Goal: Task Accomplishment & Management: Use online tool/utility

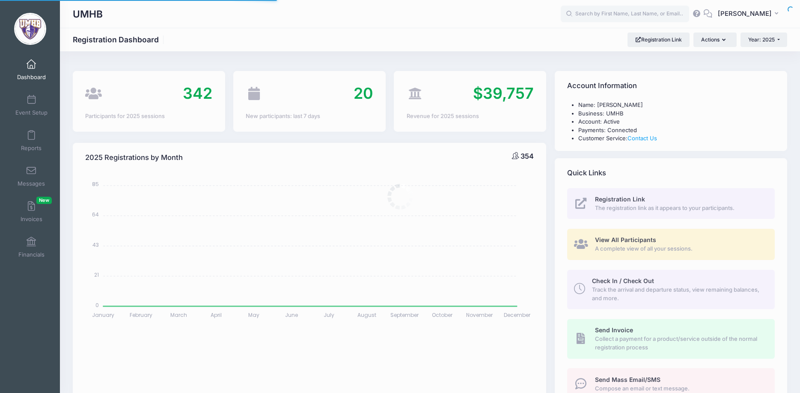
select select
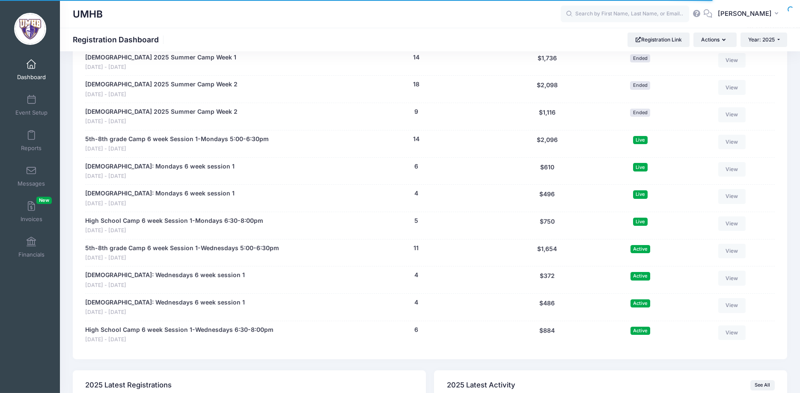
scroll to position [1135, 0]
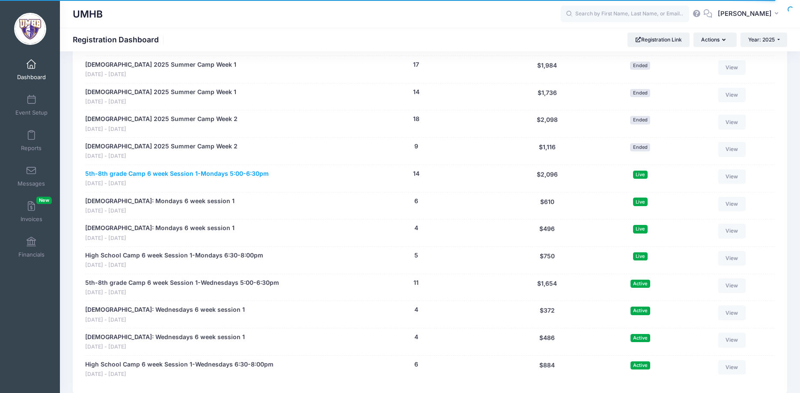
click at [202, 174] on link "5th-8th grade Camp 6 week Session 1-Mondays 5:00-6:30pm" at bounding box center [177, 174] width 184 height 9
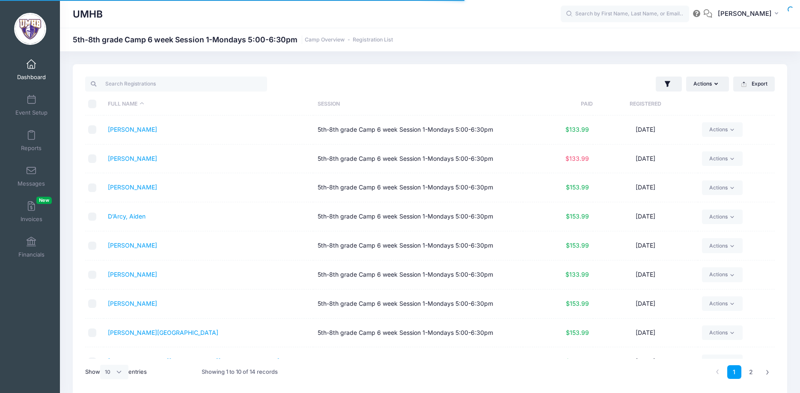
click at [141, 102] on th "Full Name" at bounding box center [209, 104] width 210 height 23
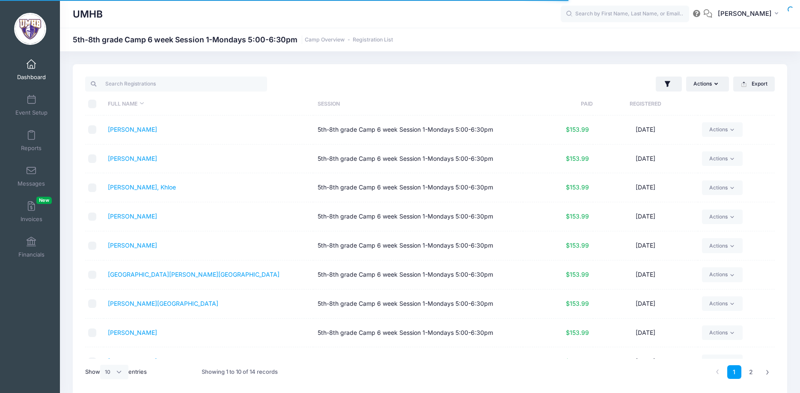
click at [141, 102] on th "Full Name" at bounding box center [209, 104] width 210 height 23
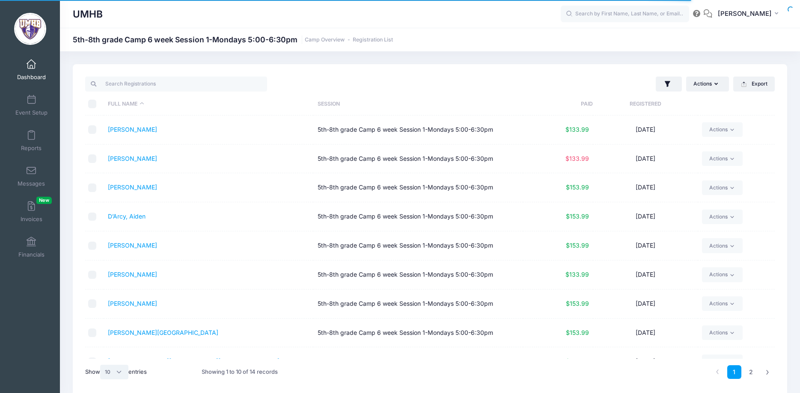
select select "-1"
click option "All" at bounding box center [0, 0] width 0 height 0
click at [716, 84] on icon "button" at bounding box center [717, 84] width 7 height 0
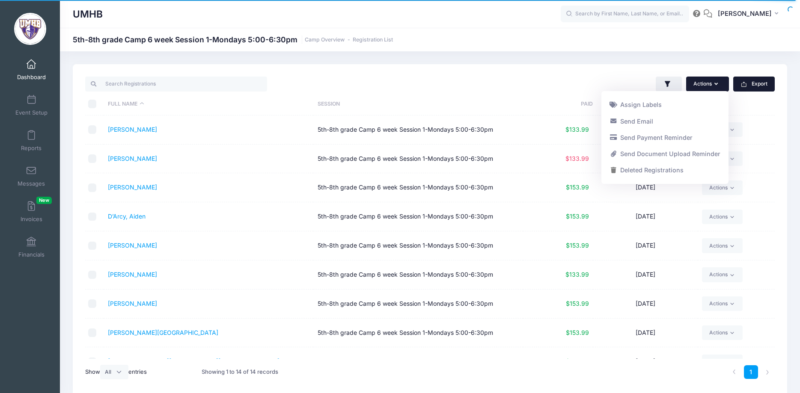
click at [750, 84] on button "Export" at bounding box center [754, 84] width 42 height 15
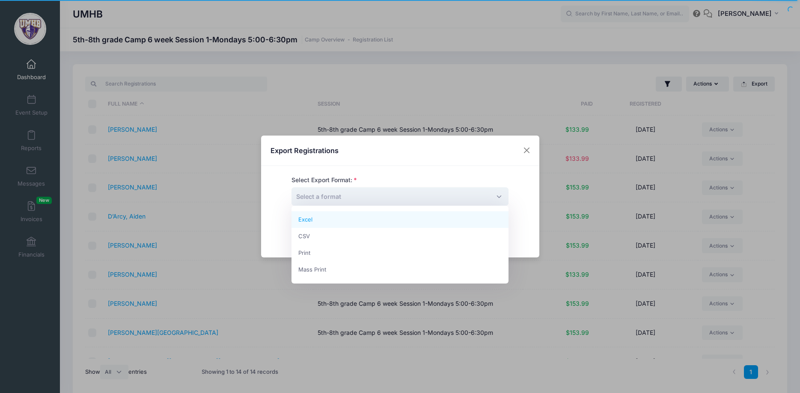
click at [325, 198] on span "Select a format" at bounding box center [318, 196] width 45 height 7
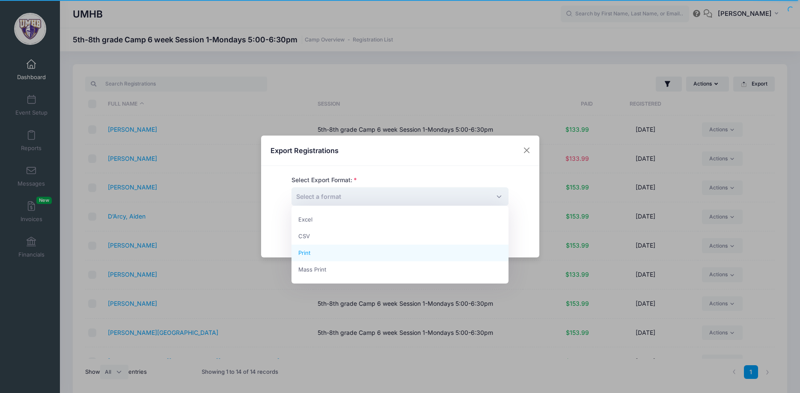
select select "print"
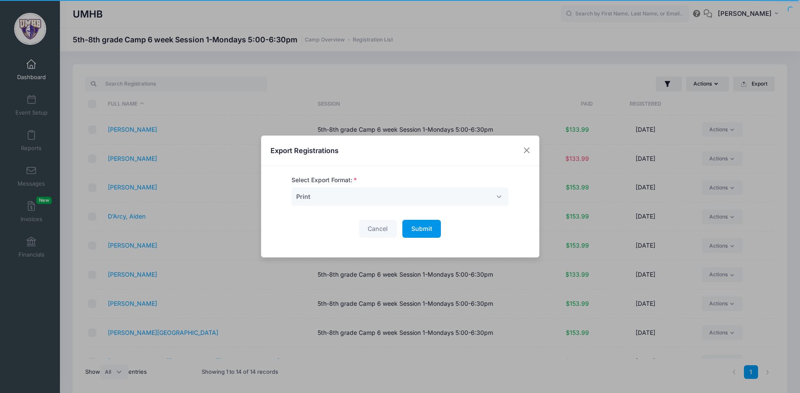
click at [420, 231] on span "Submit" at bounding box center [421, 228] width 21 height 7
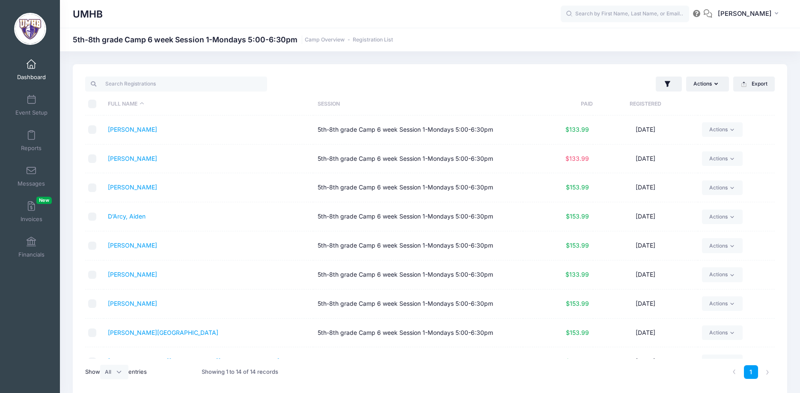
click at [31, 65] on span at bounding box center [31, 64] width 0 height 9
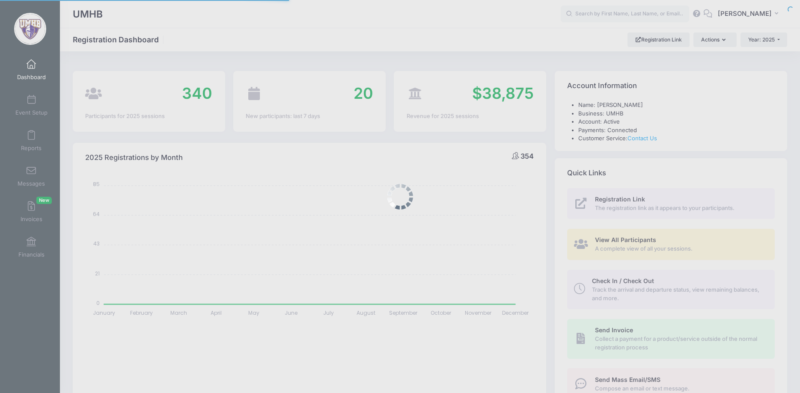
select select
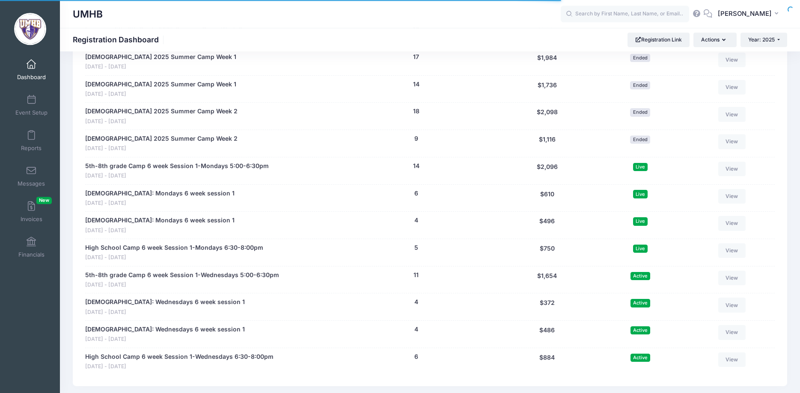
scroll to position [1179, 0]
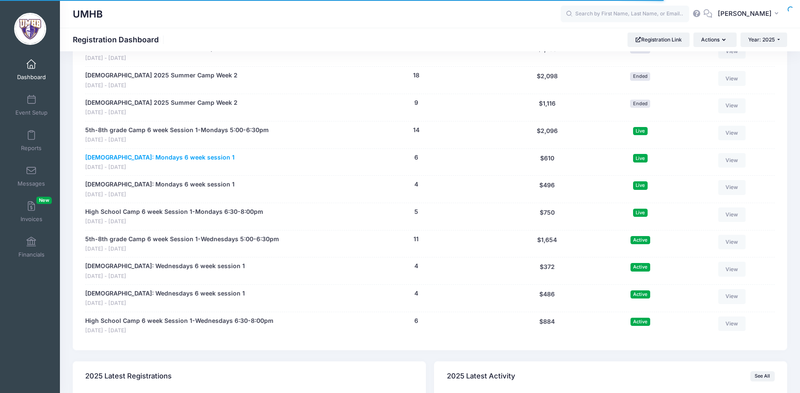
click at [158, 160] on link "[DEMOGRAPHIC_DATA]: Mondays 6 week session 1" at bounding box center [159, 157] width 149 height 9
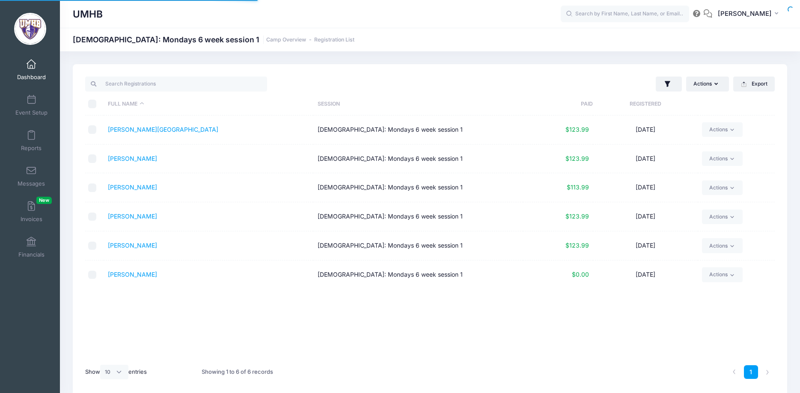
select select "10"
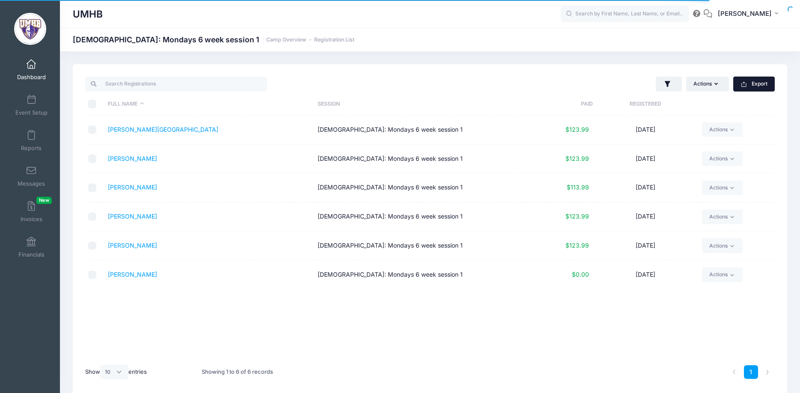
click at [758, 84] on button "Export" at bounding box center [754, 84] width 42 height 15
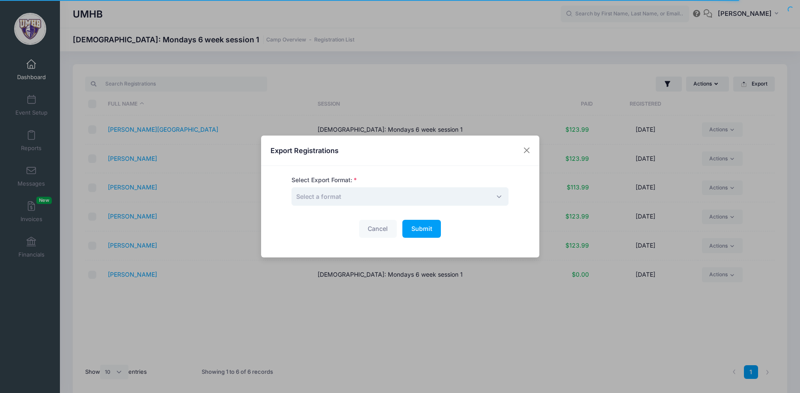
click at [401, 201] on span "Select a format" at bounding box center [400, 197] width 217 height 18
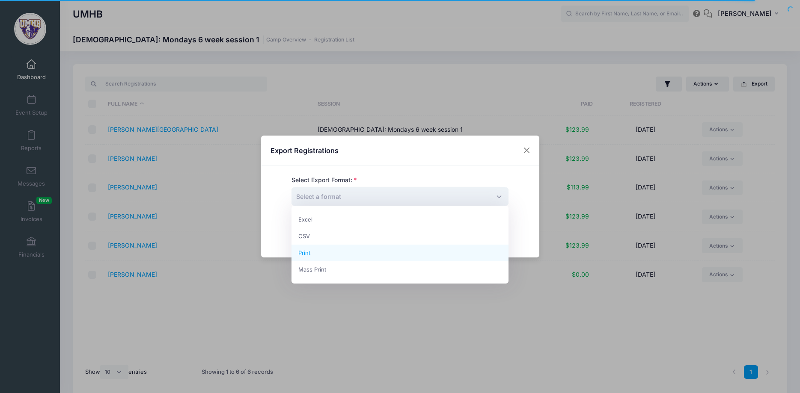
select select "print"
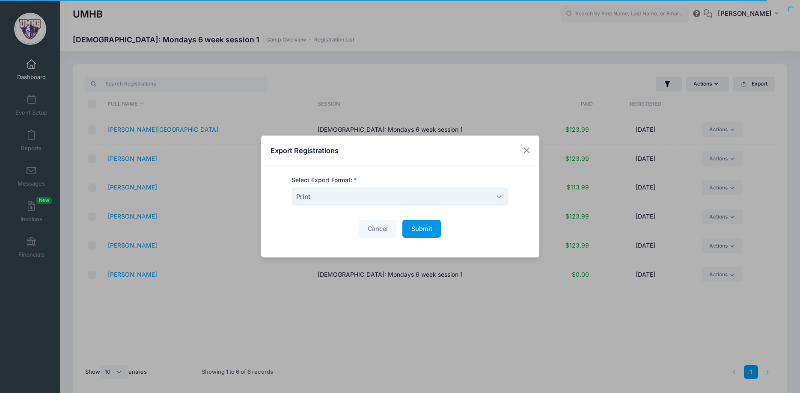
click at [428, 230] on span "Submit" at bounding box center [421, 228] width 21 height 7
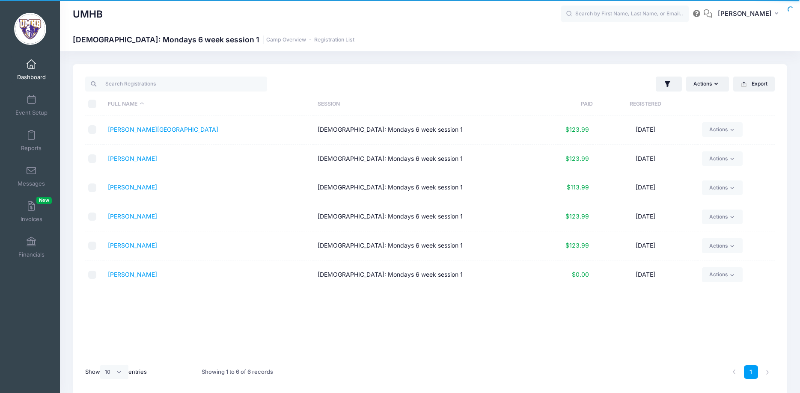
click at [32, 71] on link "Dashboard" at bounding box center [31, 70] width 41 height 30
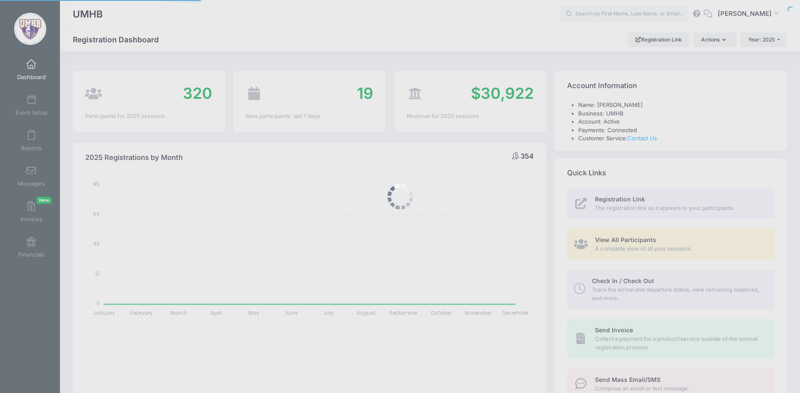
select select
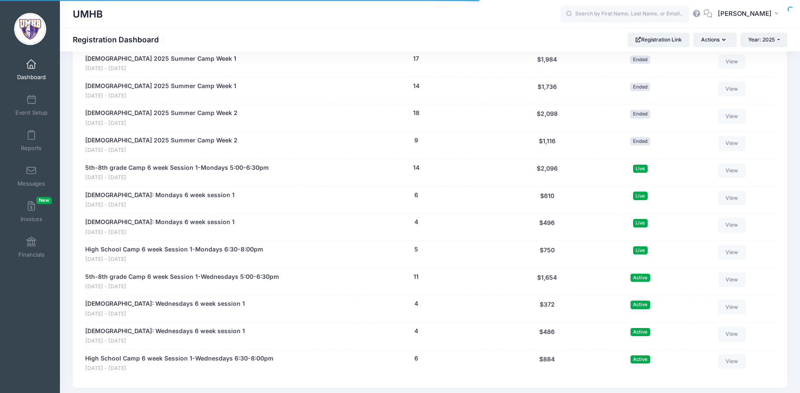
scroll to position [1191, 0]
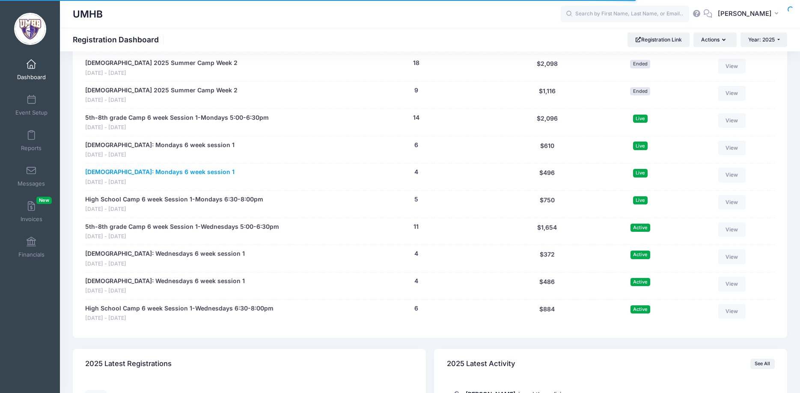
click at [177, 174] on link "[DEMOGRAPHIC_DATA]: Mondays 6 week session 1" at bounding box center [159, 172] width 149 height 9
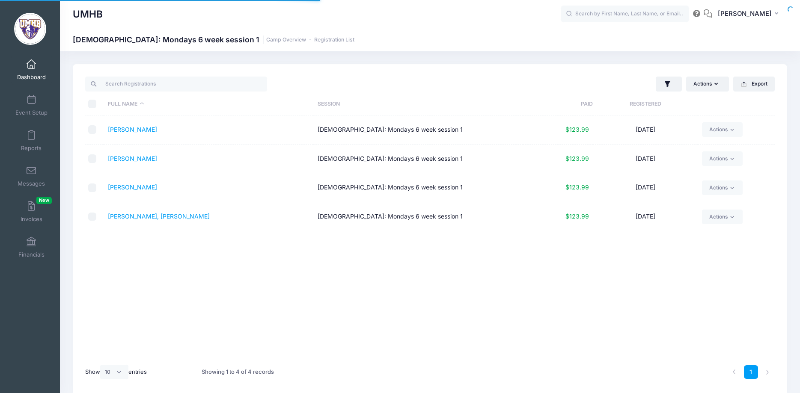
select select "10"
click at [723, 83] on button "Actions" at bounding box center [707, 84] width 43 height 15
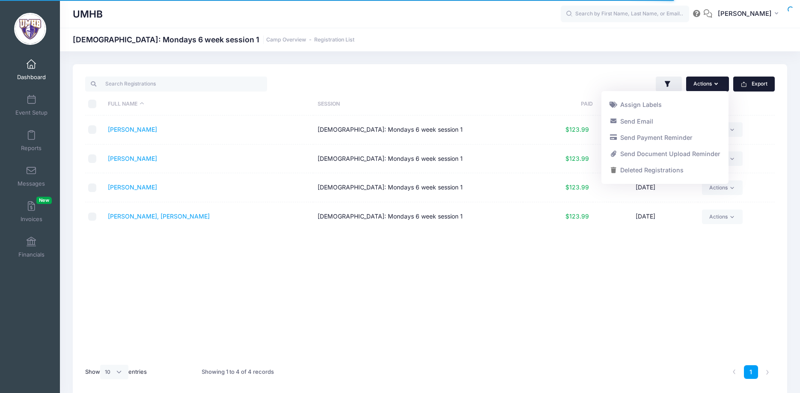
click at [749, 85] on button "Export" at bounding box center [754, 84] width 42 height 15
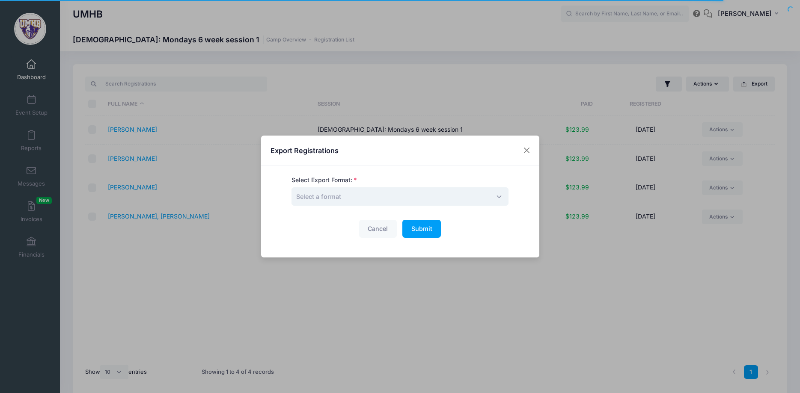
click at [334, 194] on span "Select a format" at bounding box center [318, 196] width 45 height 7
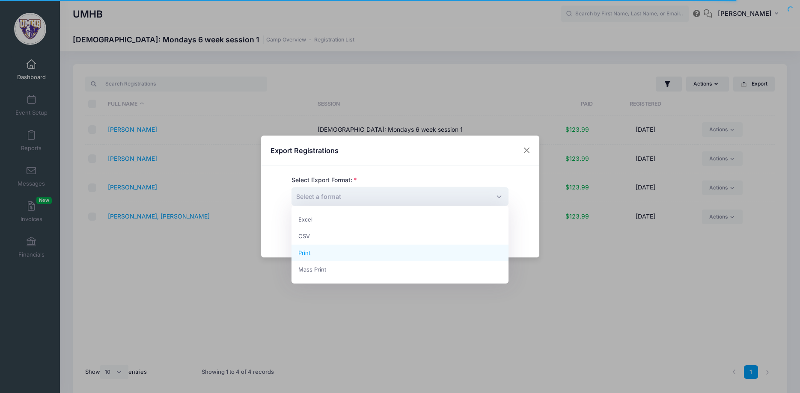
select select "print"
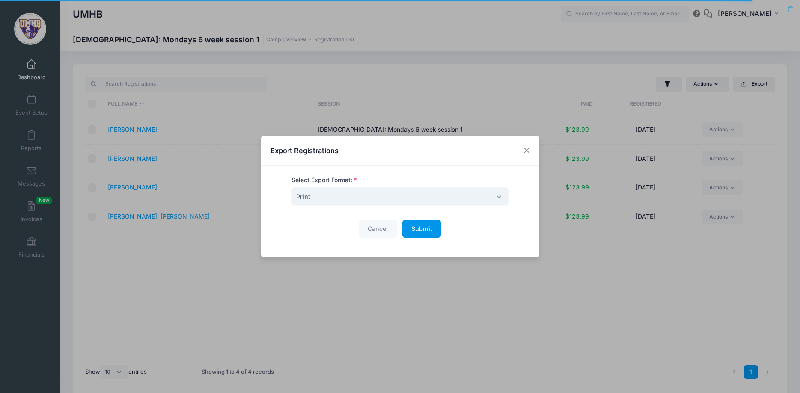
click at [423, 229] on span "Submit" at bounding box center [421, 228] width 21 height 7
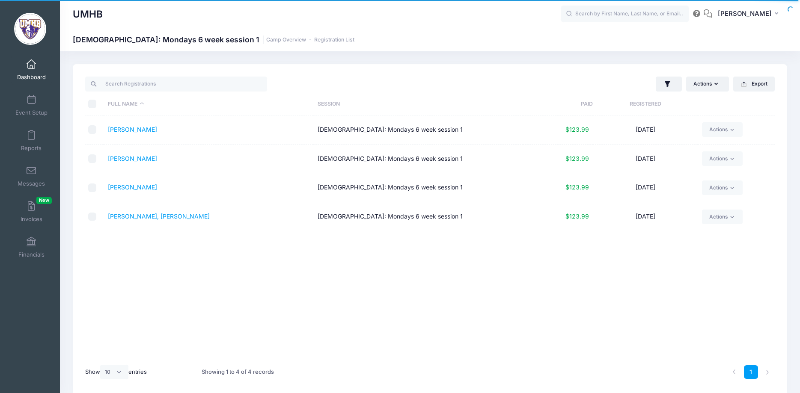
click at [31, 66] on span at bounding box center [31, 64] width 0 height 9
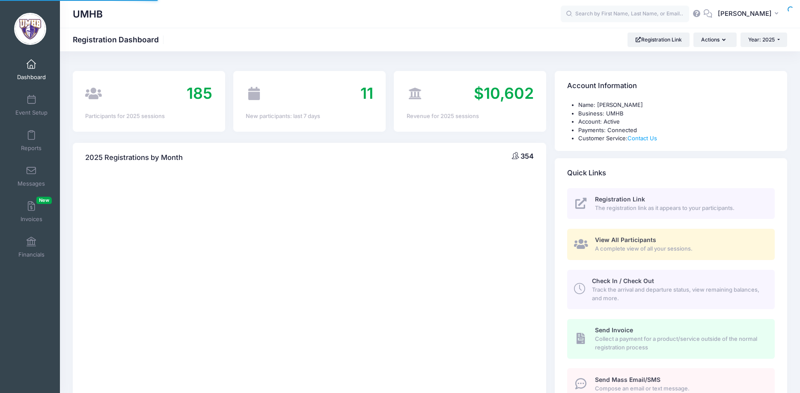
select select
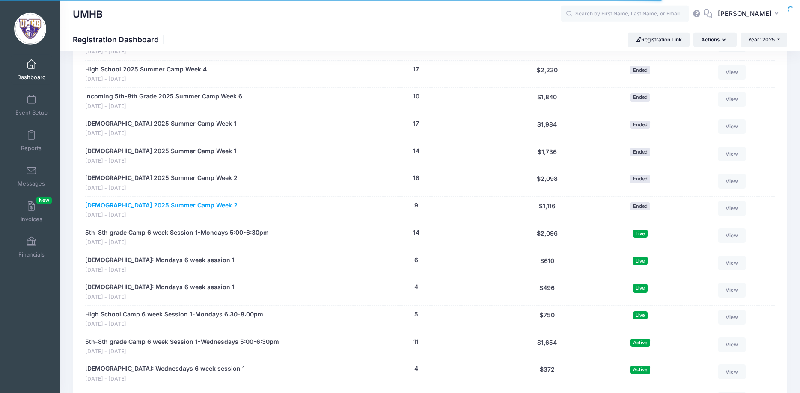
scroll to position [1092, 0]
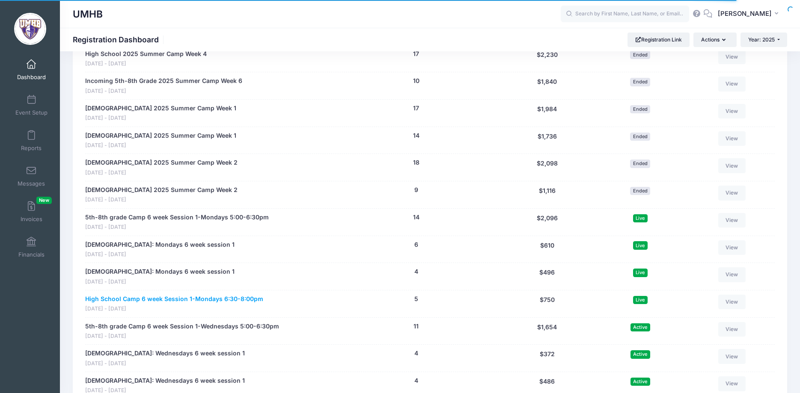
click at [163, 299] on link "High School Camp 6 week Session 1-Mondays 6:30-8:00pm" at bounding box center [174, 299] width 178 height 9
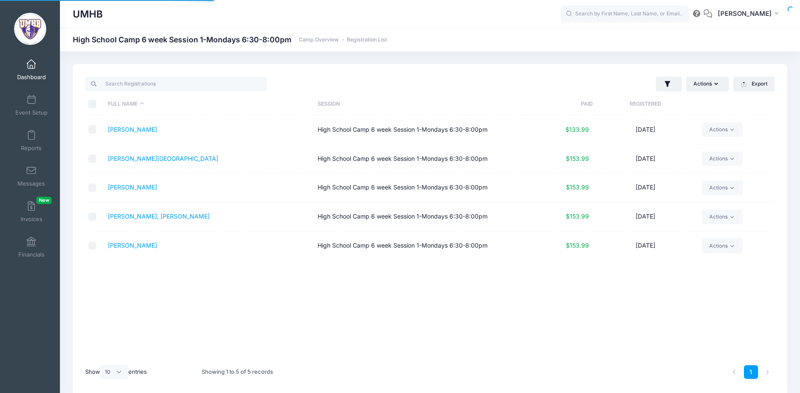
select select "10"
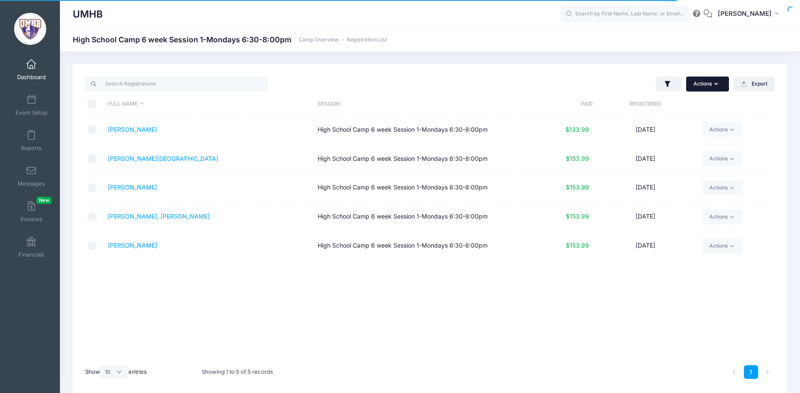
click at [710, 89] on button "Actions" at bounding box center [707, 84] width 43 height 15
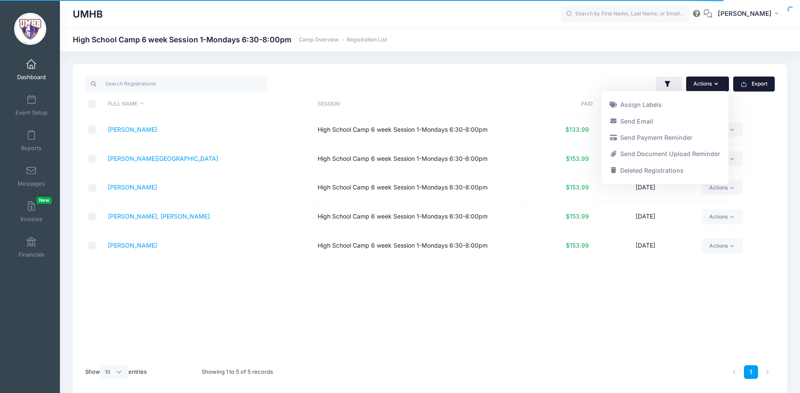
click at [756, 82] on button "Export" at bounding box center [754, 84] width 42 height 15
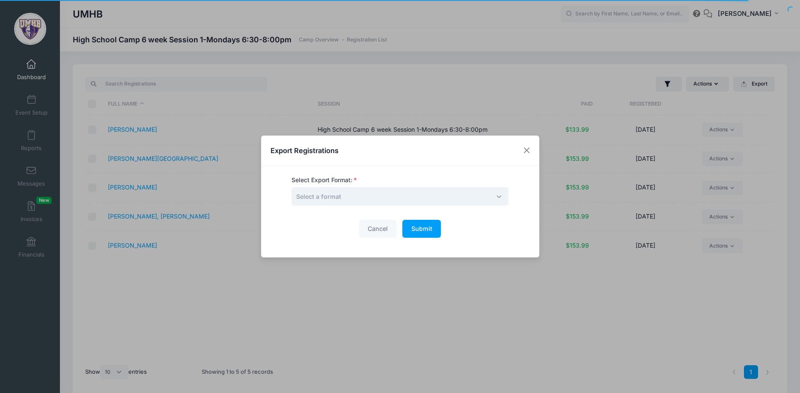
click at [358, 194] on span "Select a format" at bounding box center [400, 197] width 217 height 18
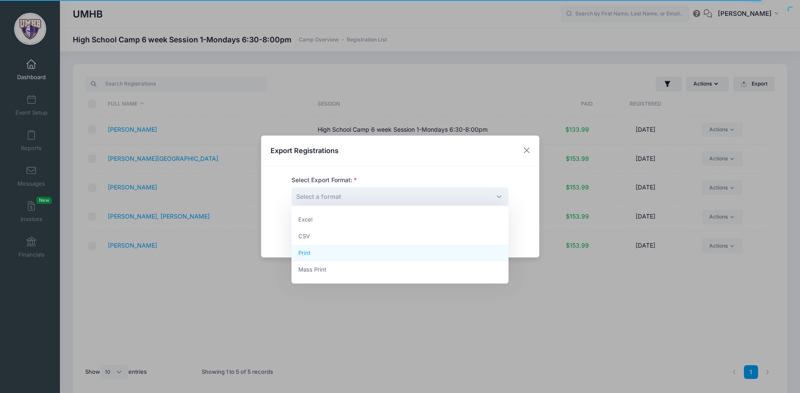
select select "print"
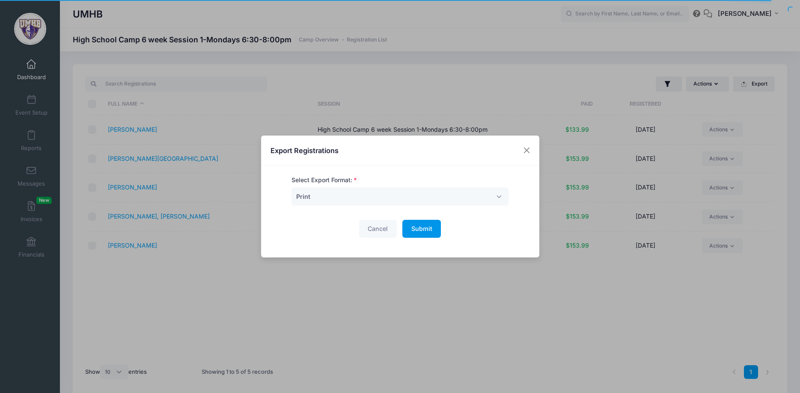
click at [432, 231] on span "Submit" at bounding box center [421, 228] width 21 height 7
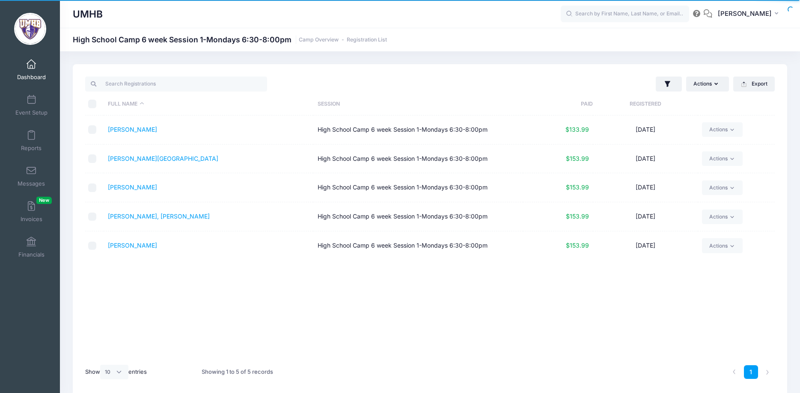
click at [31, 64] on span at bounding box center [31, 64] width 0 height 9
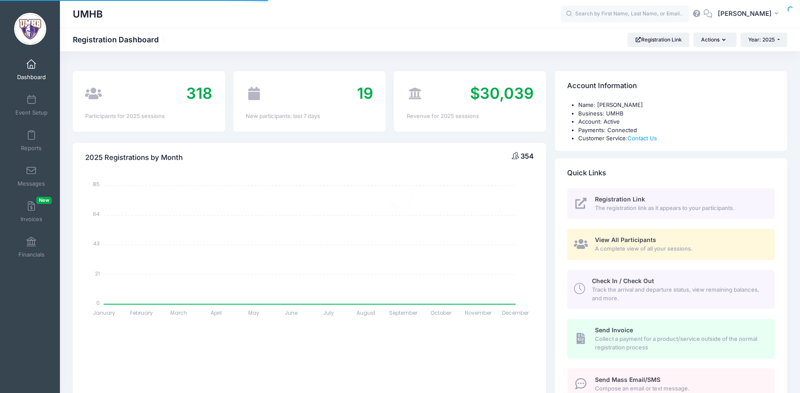
select select
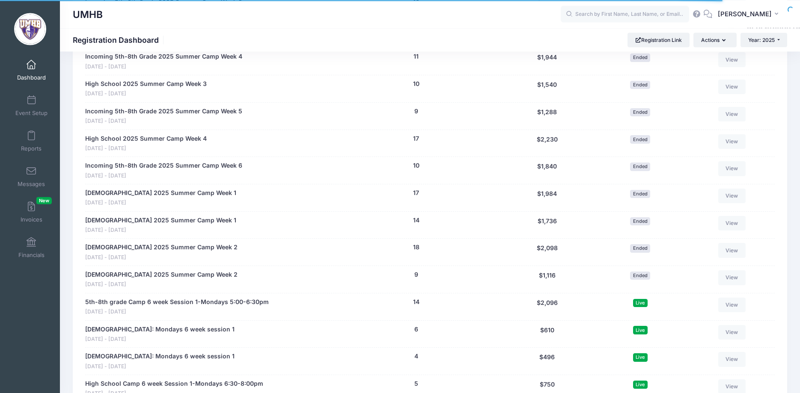
scroll to position [1179, 0]
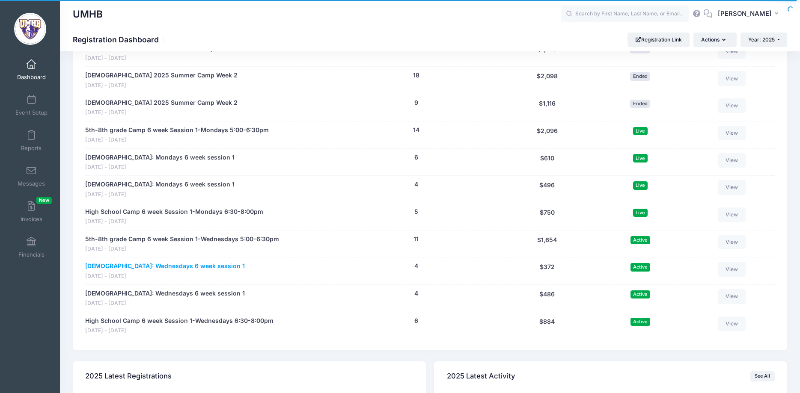
click at [168, 268] on link "[DEMOGRAPHIC_DATA]: Wednesdays 6 week session 1" at bounding box center [165, 266] width 160 height 9
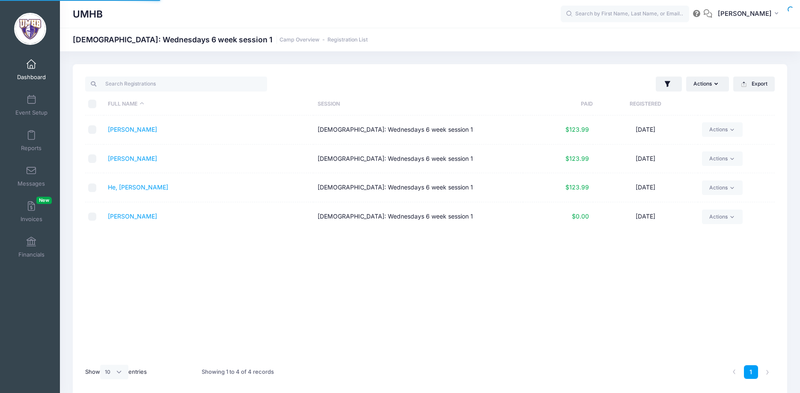
select select "10"
click at [31, 61] on span at bounding box center [31, 64] width 0 height 9
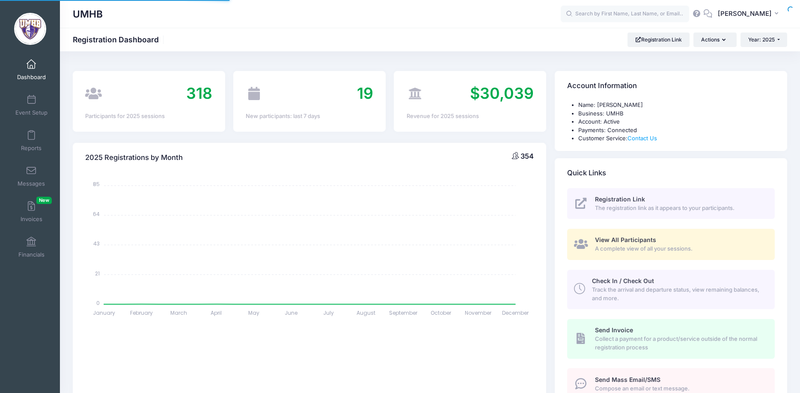
select select
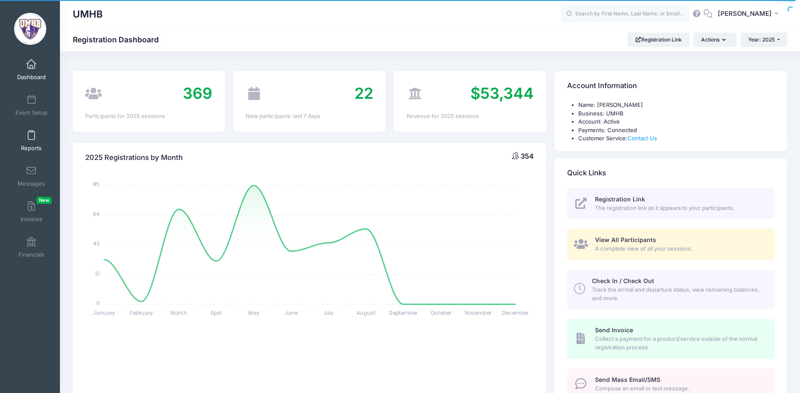
click at [39, 137] on link "Reports" at bounding box center [31, 141] width 41 height 30
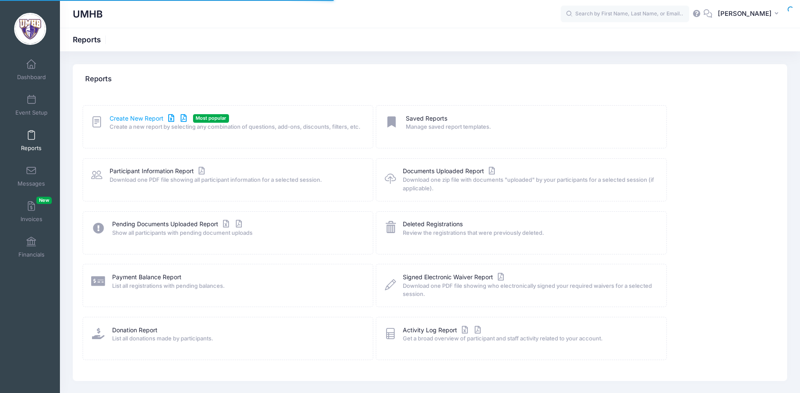
click at [137, 116] on link "Create New Report" at bounding box center [150, 118] width 80 height 9
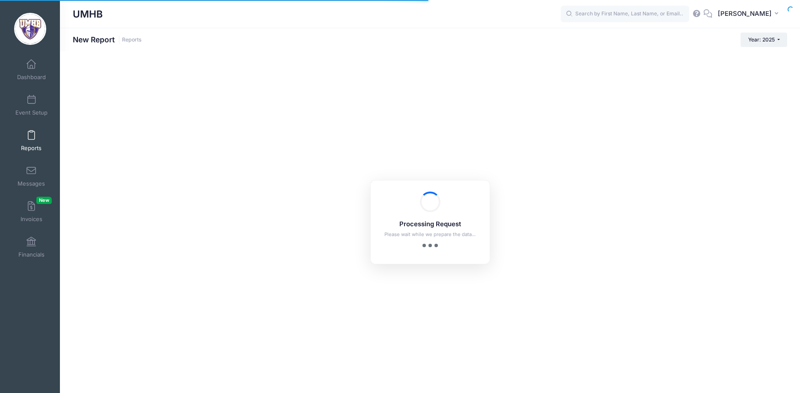
checkbox input "true"
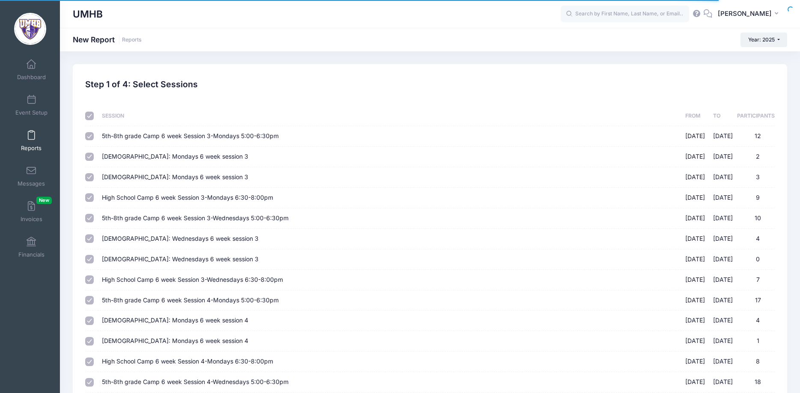
click at [91, 116] on input "checkbox" at bounding box center [89, 116] width 9 height 9
checkbox input "false"
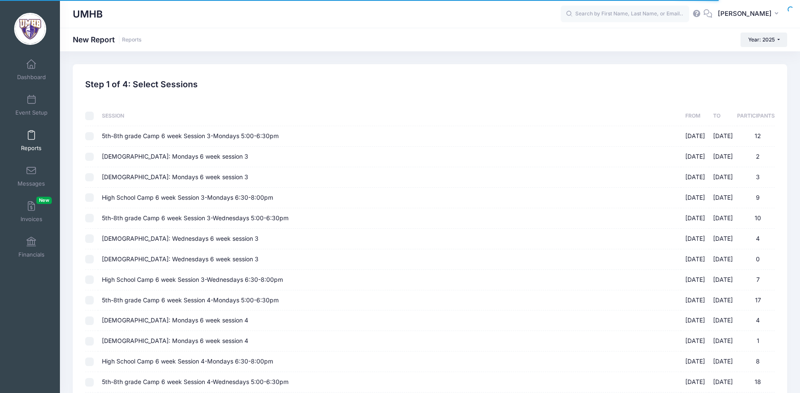
checkbox input "false"
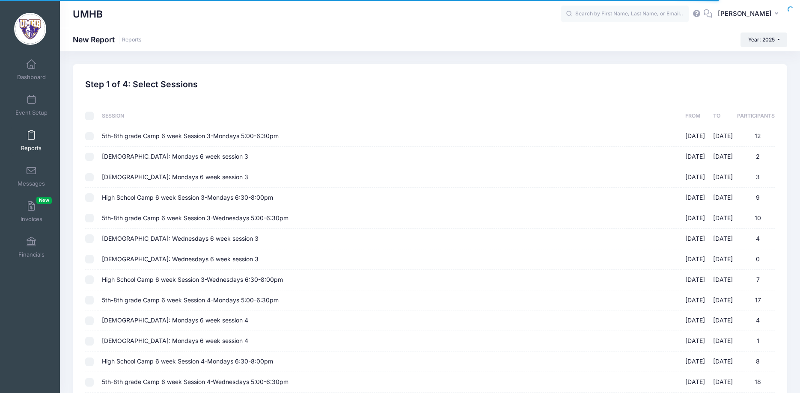
checkbox input "false"
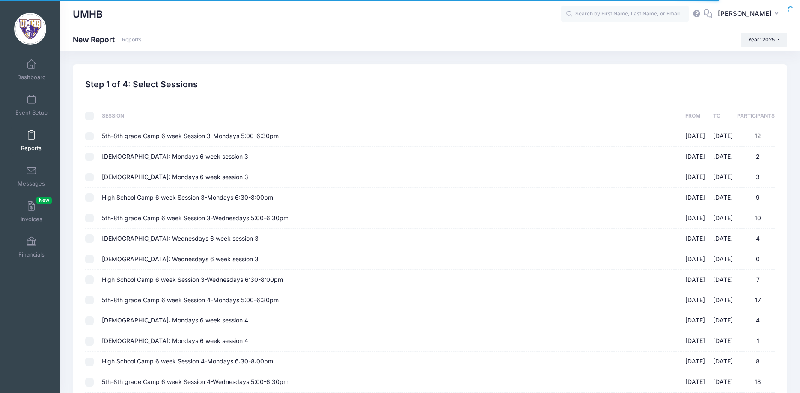
checkbox input "false"
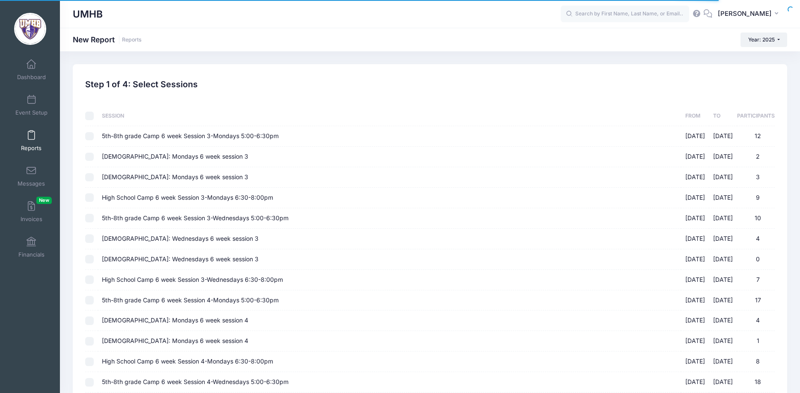
checkbox input "false"
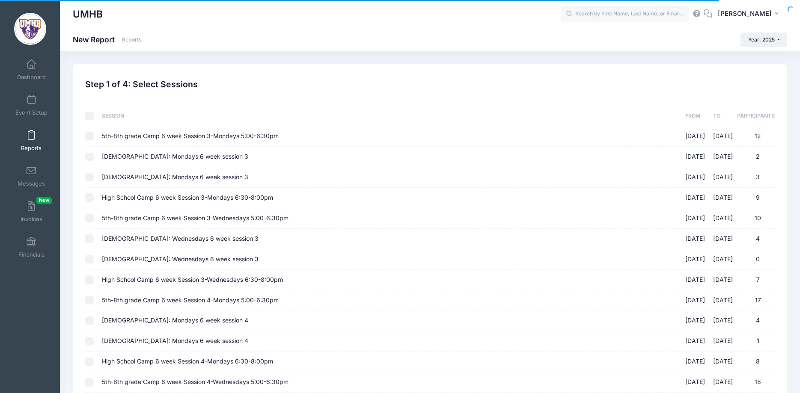
checkbox input "false"
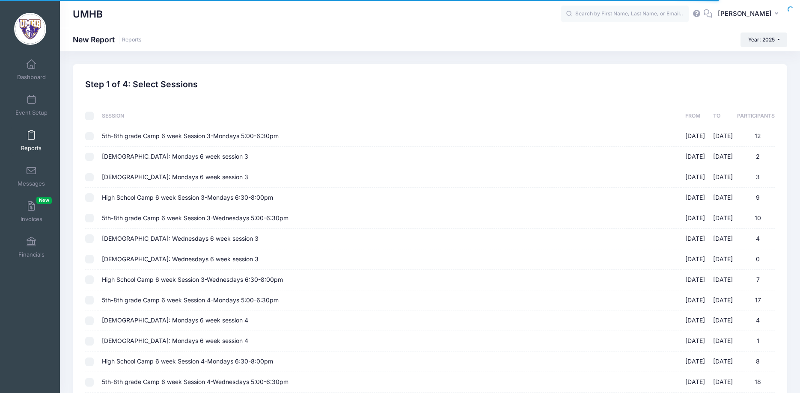
checkbox input "false"
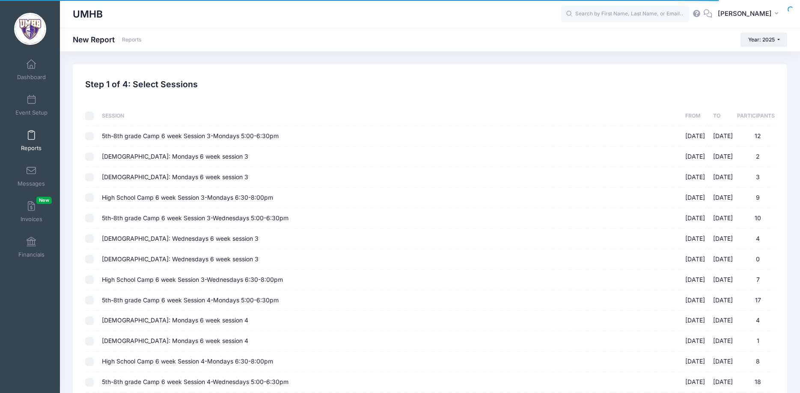
checkbox input "false"
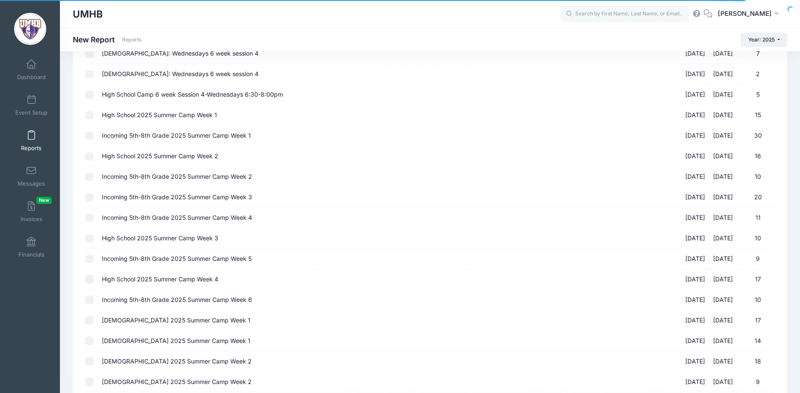
scroll to position [599, 0]
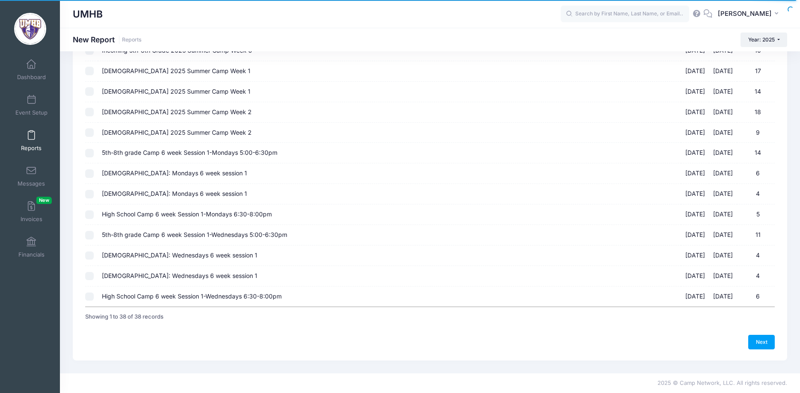
click at [88, 152] on input "5th-8th grade Camp 6 week Session 1-Mondays 5:00-6:30pm [DATE] - [DATE] 14" at bounding box center [89, 153] width 9 height 9
checkbox input "true"
click at [89, 174] on input "[DEMOGRAPHIC_DATA]: Mondays 6 week session 1 [DATE] - [DATE] 6" at bounding box center [89, 174] width 9 height 9
checkbox input "true"
click at [89, 192] on input "[DEMOGRAPHIC_DATA]: Mondays 6 week session 1 [DATE] - [DATE] 4" at bounding box center [89, 194] width 9 height 9
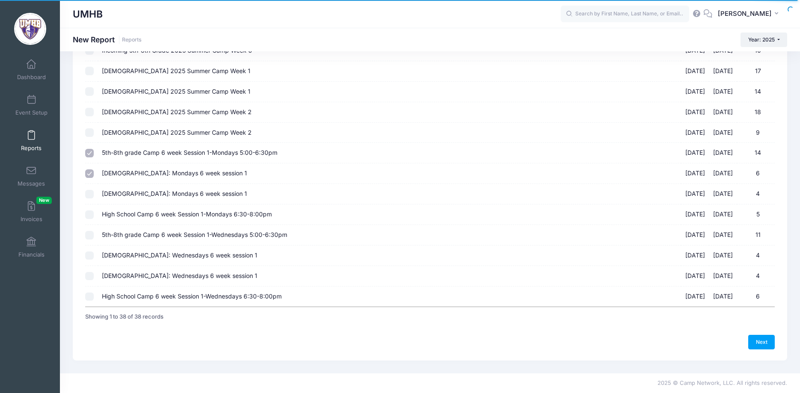
checkbox input "true"
click at [89, 219] on input "High School Camp 6 week Session 1-Mondays 6:30-8:00pm [DATE] - [DATE] 5" at bounding box center [89, 215] width 9 height 9
checkbox input "true"
click at [88, 237] on input "5th-8th grade Camp 6 week Session 1-Wednesdays 5:00-6:30pm [DATE] - [DATE] 11" at bounding box center [89, 235] width 9 height 9
checkbox input "true"
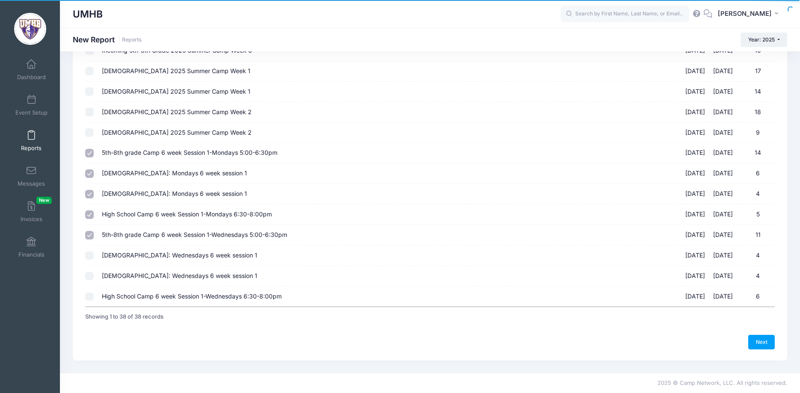
drag, startPoint x: 89, startPoint y: 256, endPoint x: 89, endPoint y: 263, distance: 6.4
click at [89, 257] on input "[DEMOGRAPHIC_DATA]: Wednesdays 6 week session 1 [DATE] - [DATE] 4" at bounding box center [89, 256] width 9 height 9
checkbox input "true"
click at [89, 279] on input "[DEMOGRAPHIC_DATA]: Wednesdays 6 week session 1 [DATE] - [DATE] 4" at bounding box center [89, 276] width 9 height 9
checkbox input "true"
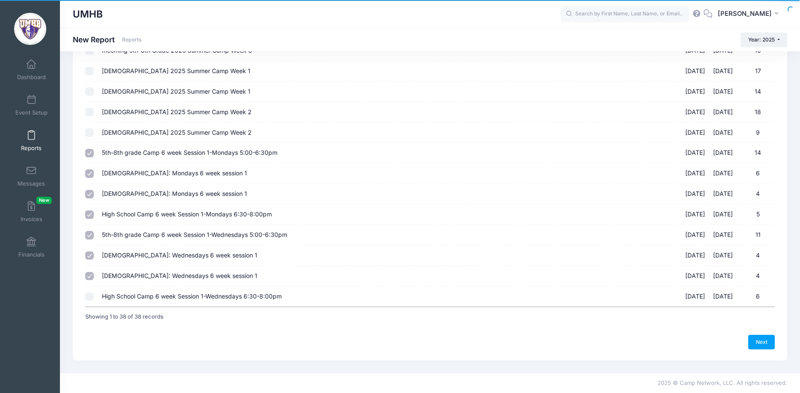
click at [90, 297] on input "High School Camp 6 week Session 1-Wednesdays 6:30-8:00pm [DATE] - [DATE] 6" at bounding box center [89, 297] width 9 height 9
checkbox input "true"
click at [759, 345] on link "Next" at bounding box center [761, 342] width 27 height 15
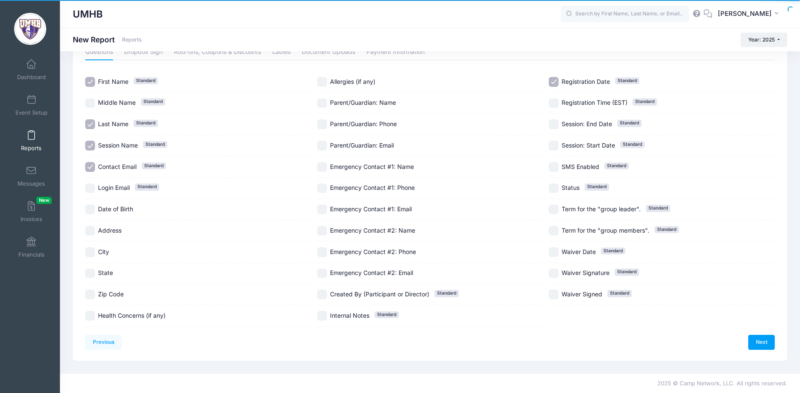
scroll to position [0, 0]
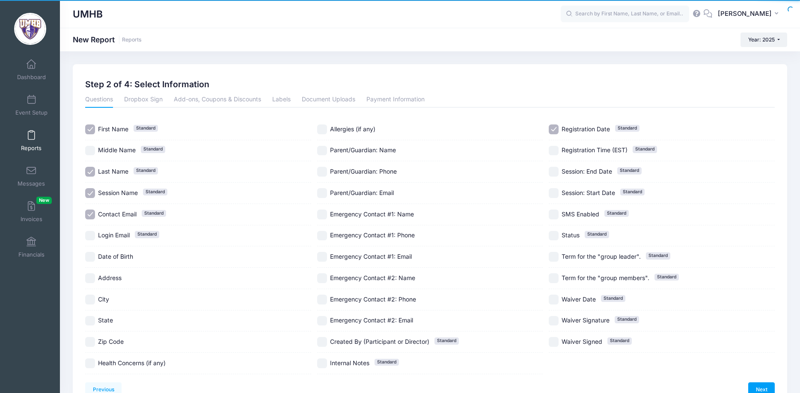
click at [92, 214] on input "Contact Email Standard" at bounding box center [90, 215] width 10 height 10
checkbox input "false"
click at [90, 363] on input "Health Concerns (if any)" at bounding box center [90, 364] width 10 height 10
checkbox input "true"
click at [324, 127] on input "Allergies (if any)" at bounding box center [322, 130] width 10 height 10
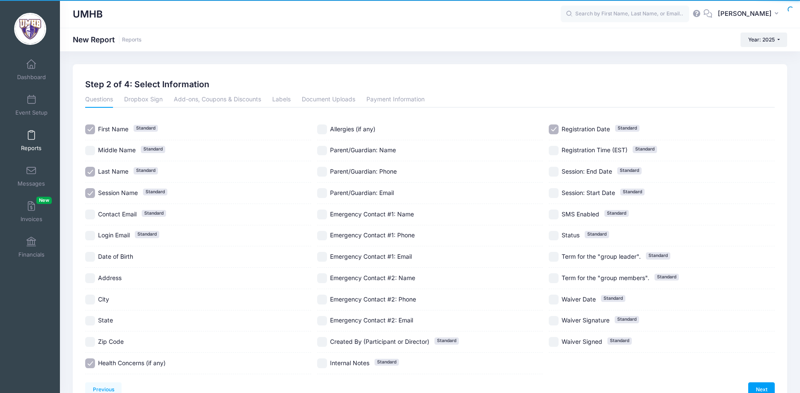
checkbox input "true"
click at [322, 152] on input "Parent/Guardian: Name" at bounding box center [322, 151] width 10 height 10
checkbox input "true"
click at [322, 170] on input "Parent/Guardian: Phone" at bounding box center [322, 172] width 10 height 10
checkbox input "true"
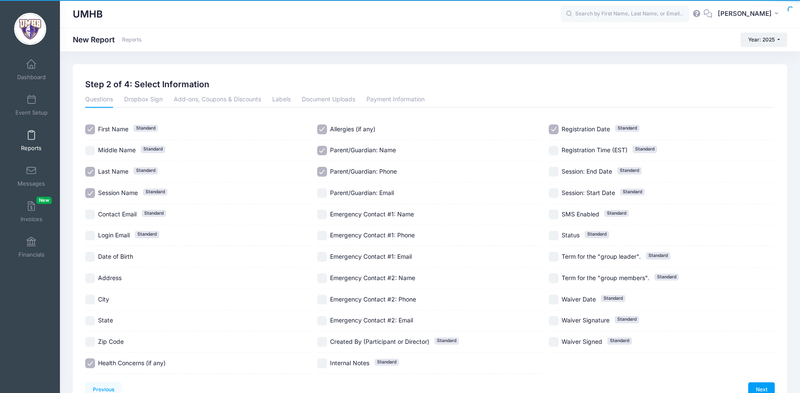
click at [321, 215] on input "Emergency Contact #1: Name" at bounding box center [322, 215] width 10 height 10
checkbox input "true"
click at [325, 238] on input "Emergency Contact #1: Phone" at bounding box center [322, 236] width 10 height 10
checkbox input "true"
click at [324, 280] on input "Emergency Contact #2: Name" at bounding box center [322, 279] width 10 height 10
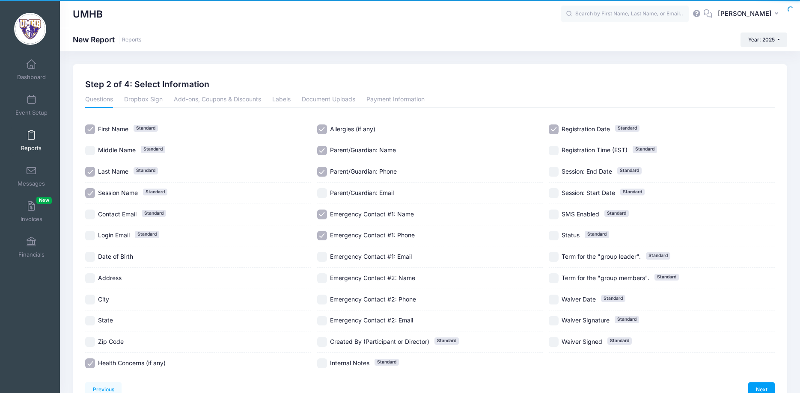
checkbox input "true"
click at [322, 296] on input "Emergency Contact #2: Phone" at bounding box center [322, 300] width 10 height 10
checkbox input "true"
click at [554, 128] on input "Registration Date Standard" at bounding box center [554, 130] width 10 height 10
checkbox input "false"
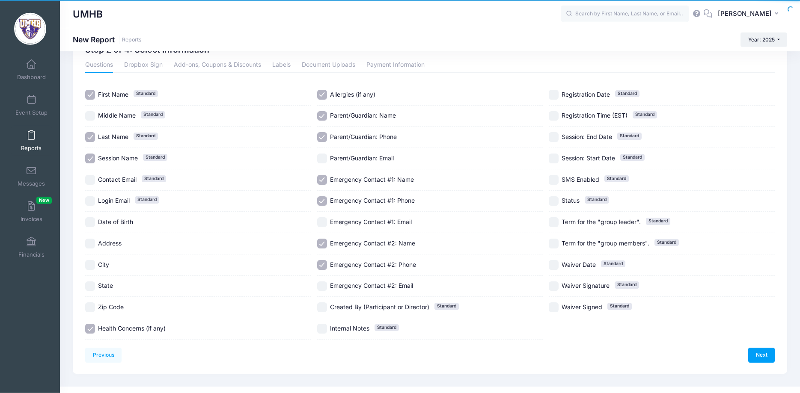
scroll to position [48, 0]
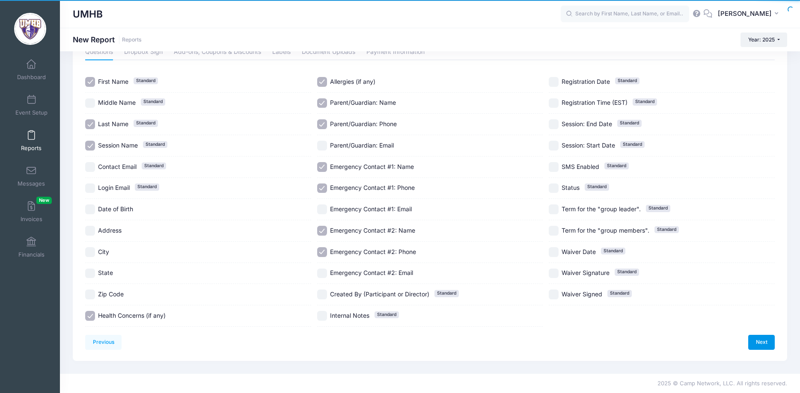
click at [757, 344] on link "Next" at bounding box center [761, 342] width 27 height 15
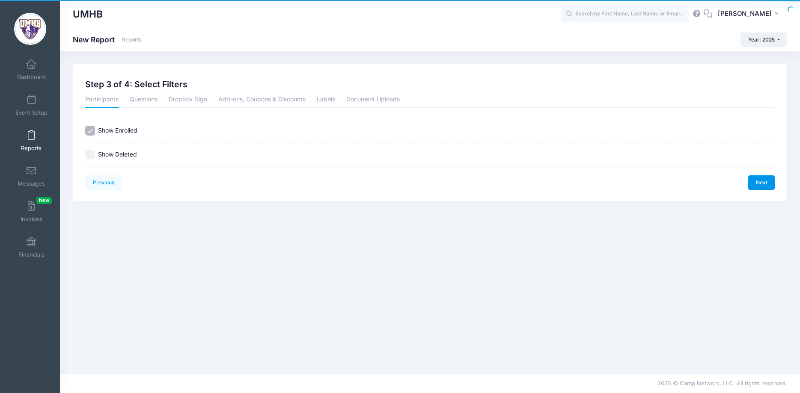
scroll to position [0, 0]
click at [767, 179] on link "Next" at bounding box center [761, 183] width 27 height 15
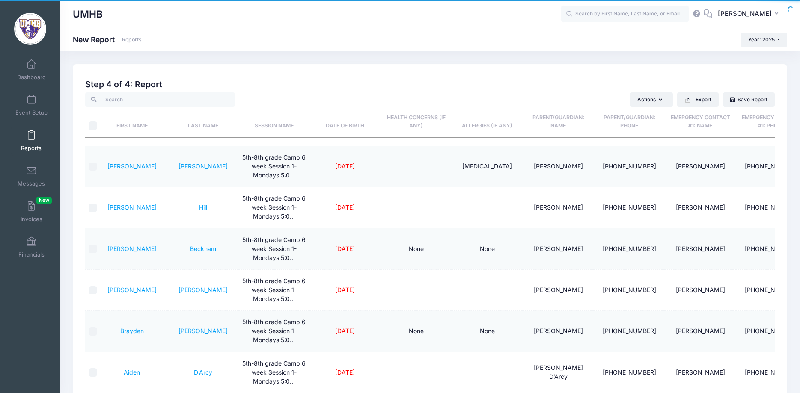
click at [140, 124] on th "First Name" at bounding box center [131, 122] width 71 height 30
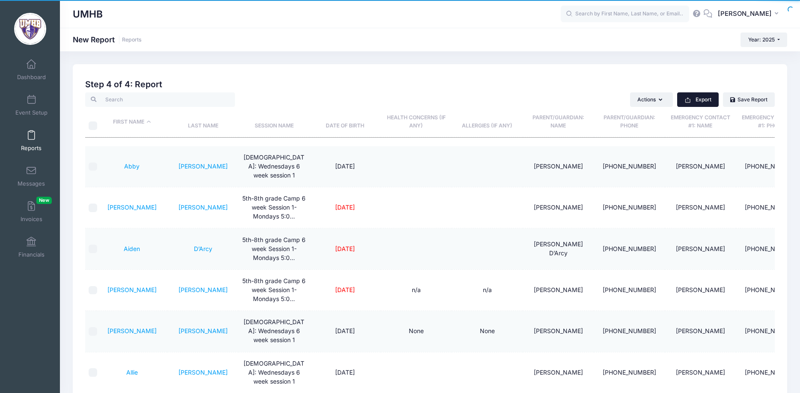
click at [700, 102] on button "Export" at bounding box center [698, 99] width 42 height 15
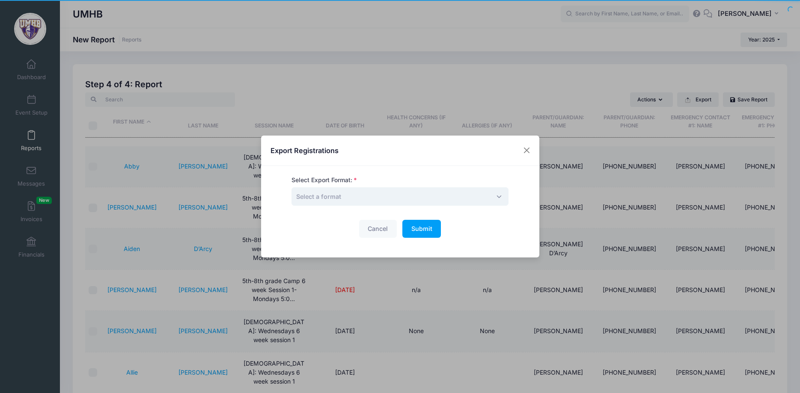
click at [379, 199] on span "Select a format" at bounding box center [400, 197] width 217 height 18
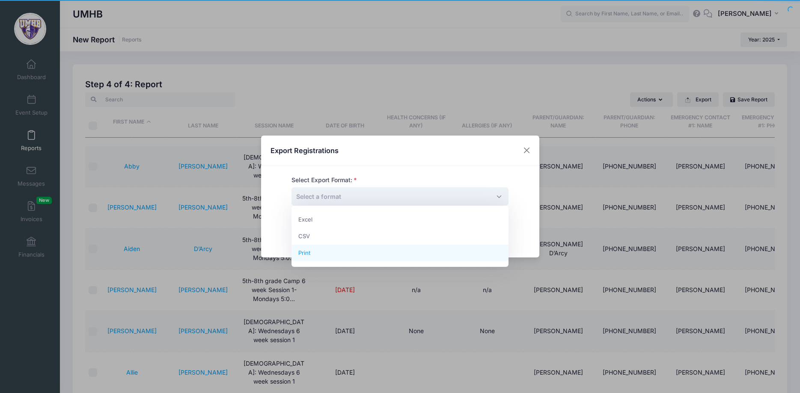
select select "print"
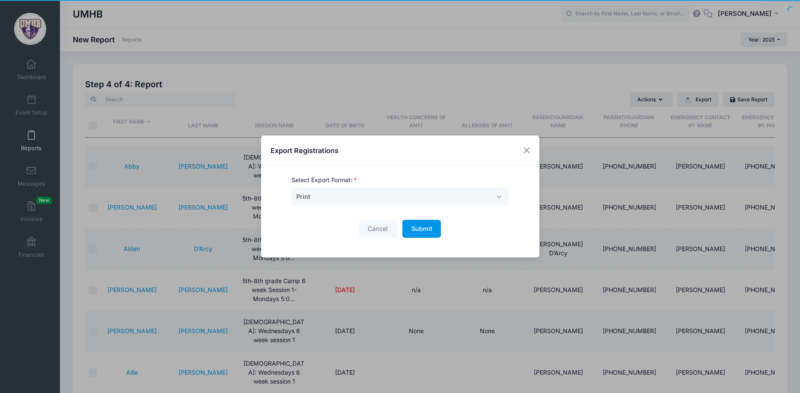
click at [424, 230] on span "Submit" at bounding box center [421, 228] width 21 height 7
